Goal: Information Seeking & Learning: Find contact information

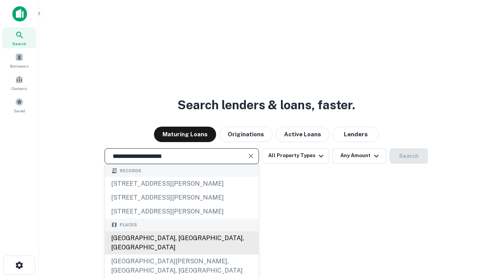
click at [182, 255] on div "[GEOGRAPHIC_DATA], [GEOGRAPHIC_DATA], [GEOGRAPHIC_DATA]" at bounding box center [182, 242] width 154 height 23
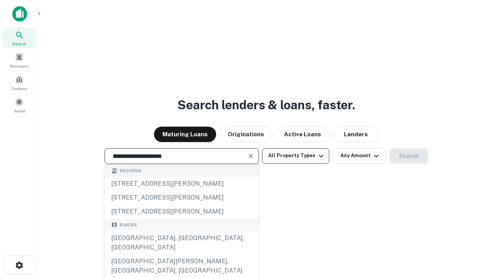
type input "**********"
click at [296, 156] on button "All Property Types" at bounding box center [295, 155] width 67 height 15
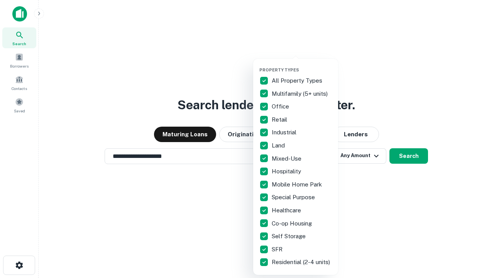
click at [302, 65] on button "button" at bounding box center [302, 65] width 85 height 0
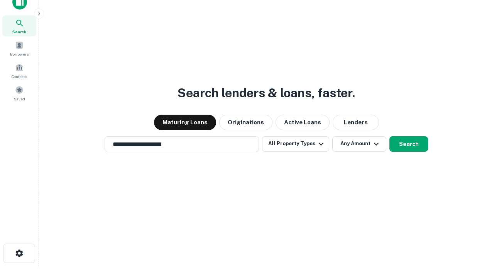
scroll to position [5, 93]
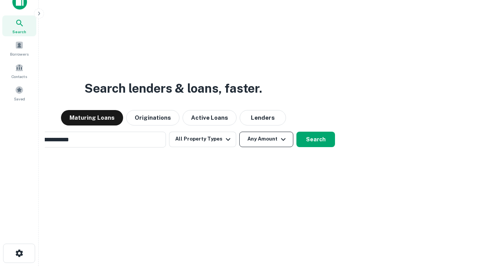
click at [239, 132] on button "Any Amount" at bounding box center [266, 139] width 54 height 15
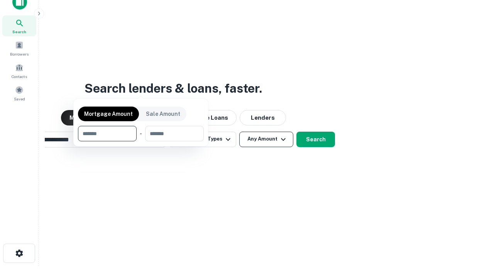
scroll to position [12, 0]
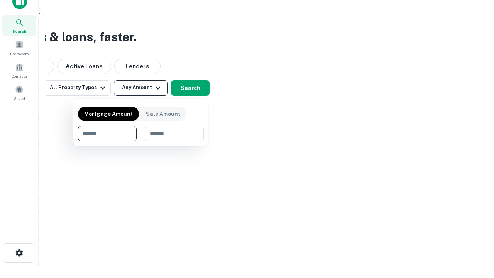
type input "*******"
click at [141, 141] on button "button" at bounding box center [141, 141] width 126 height 0
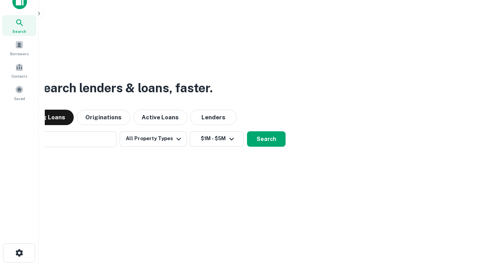
scroll to position [12, 0]
click at [247, 132] on button "Search" at bounding box center [266, 139] width 39 height 15
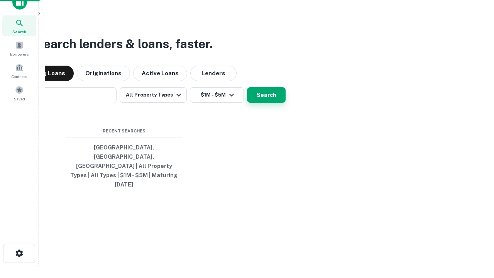
scroll to position [12, 0]
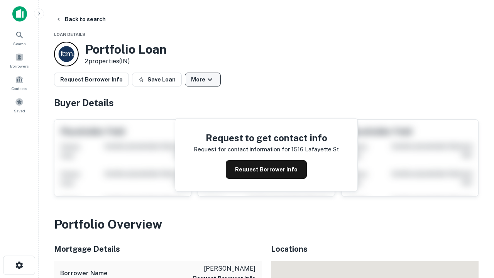
click at [203, 80] on button "More" at bounding box center [203, 80] width 36 height 14
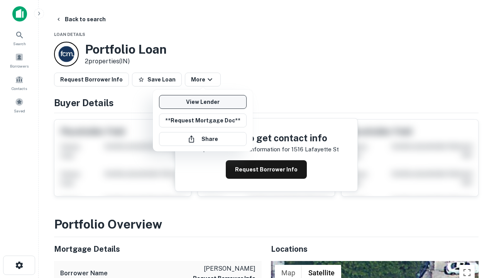
click at [203, 102] on link "View Lender" at bounding box center [203, 102] width 88 height 14
